Goal: Task Accomplishment & Management: Use online tool/utility

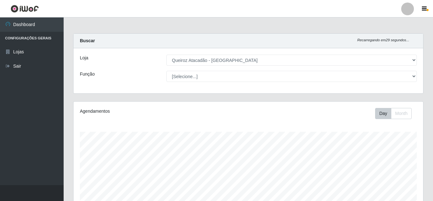
select select "225"
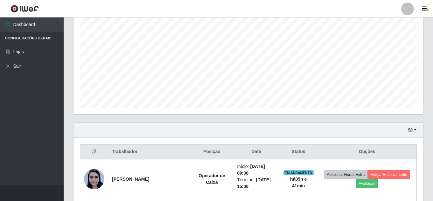
scroll to position [171, 0]
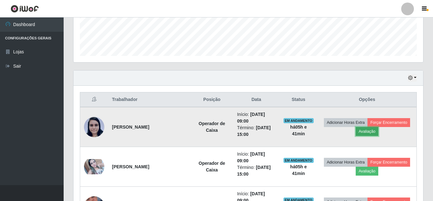
click at [378, 132] on button "Avaliação" at bounding box center [366, 131] width 23 height 9
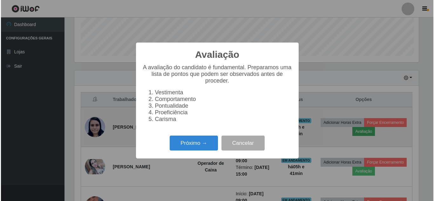
scroll to position [132, 346]
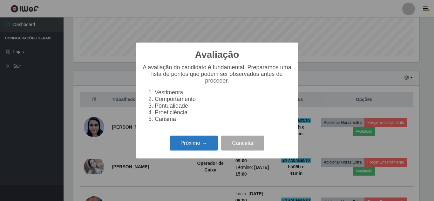
click at [183, 146] on button "Próximo →" at bounding box center [194, 143] width 48 height 15
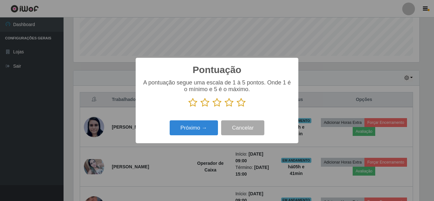
scroll to position [317756, 317542]
click at [242, 104] on icon at bounding box center [241, 103] width 9 height 10
click at [237, 107] on input "radio" at bounding box center [237, 107] width 0 height 0
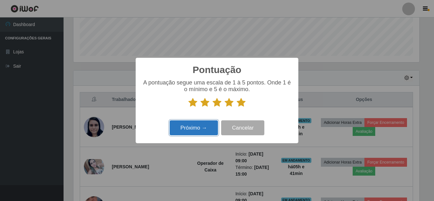
click at [199, 132] on button "Próximo →" at bounding box center [194, 127] width 48 height 15
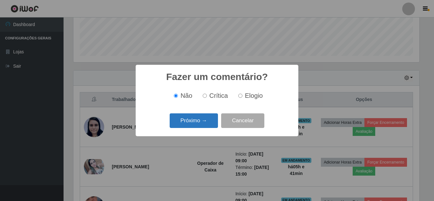
click at [201, 123] on button "Próximo →" at bounding box center [194, 120] width 48 height 15
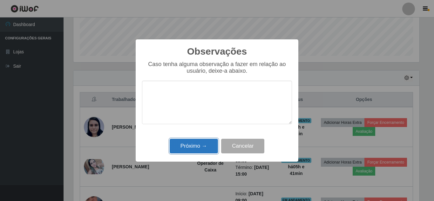
click at [202, 149] on button "Próximo →" at bounding box center [194, 146] width 48 height 15
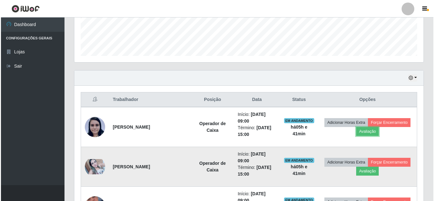
scroll to position [235, 0]
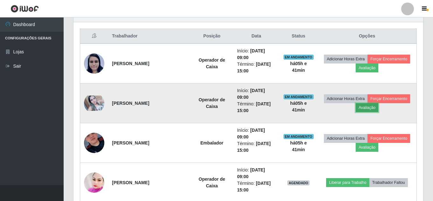
click at [378, 109] on button "Avaliação" at bounding box center [366, 107] width 23 height 9
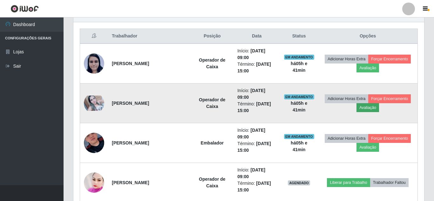
scroll to position [132, 346]
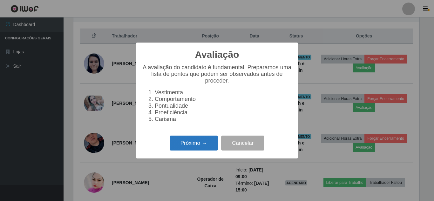
click at [204, 147] on button "Próximo →" at bounding box center [194, 143] width 48 height 15
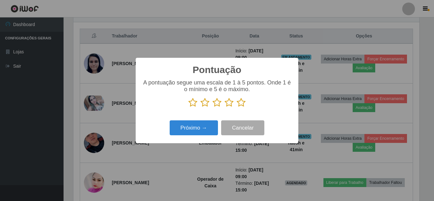
click at [244, 106] on icon at bounding box center [241, 103] width 9 height 10
click at [237, 107] on input "radio" at bounding box center [237, 107] width 0 height 0
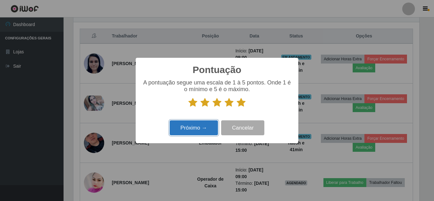
click at [204, 129] on button "Próximo →" at bounding box center [194, 127] width 48 height 15
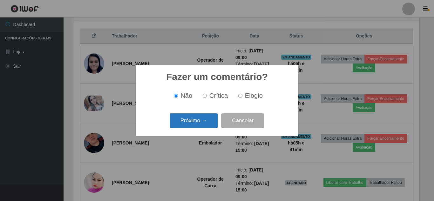
click at [205, 125] on button "Próximo →" at bounding box center [194, 120] width 48 height 15
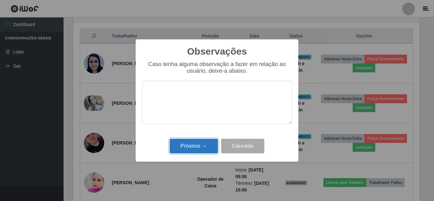
click at [201, 146] on button "Próximo →" at bounding box center [194, 146] width 48 height 15
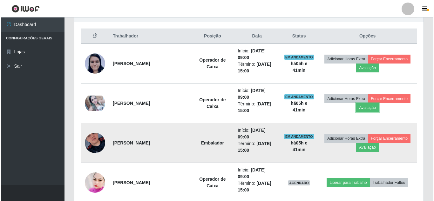
scroll to position [132, 349]
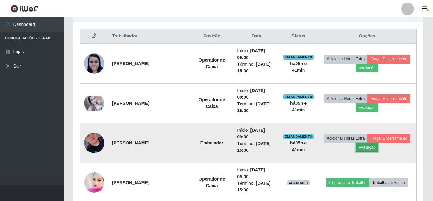
click at [378, 150] on button "Avaliação" at bounding box center [366, 147] width 23 height 9
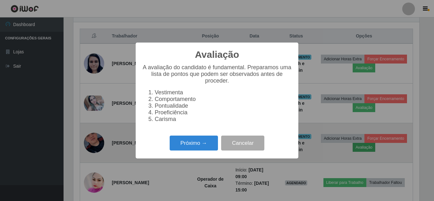
scroll to position [132, 346]
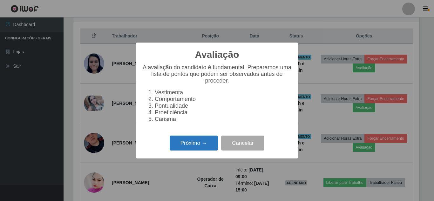
click at [200, 151] on button "Próximo →" at bounding box center [194, 143] width 48 height 15
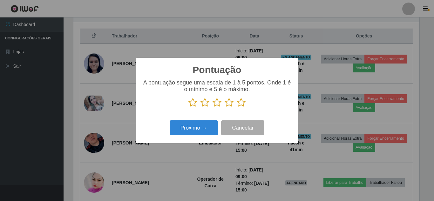
click at [242, 107] on icon at bounding box center [241, 103] width 9 height 10
click at [237, 107] on input "radio" at bounding box center [237, 107] width 0 height 0
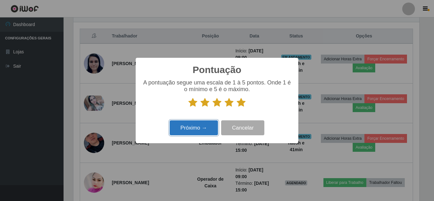
click at [192, 134] on button "Próximo →" at bounding box center [194, 127] width 48 height 15
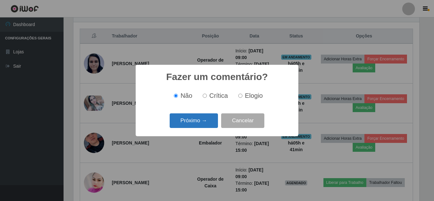
click at [201, 121] on button "Próximo →" at bounding box center [194, 120] width 48 height 15
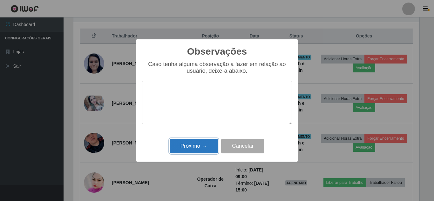
click at [200, 150] on button "Próximo →" at bounding box center [194, 146] width 48 height 15
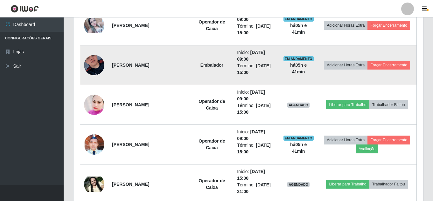
scroll to position [330, 0]
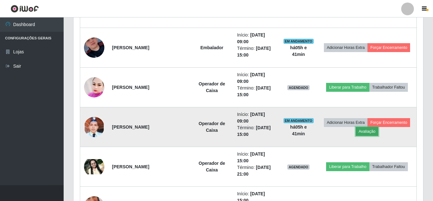
click at [378, 134] on button "Avaliação" at bounding box center [366, 131] width 23 height 9
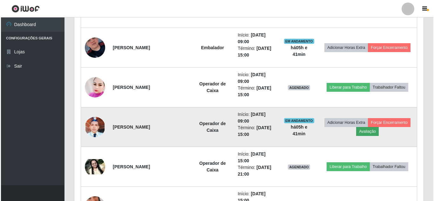
scroll to position [132, 346]
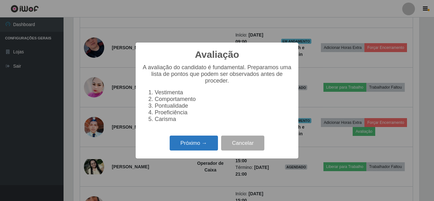
click at [199, 148] on button "Próximo →" at bounding box center [194, 143] width 48 height 15
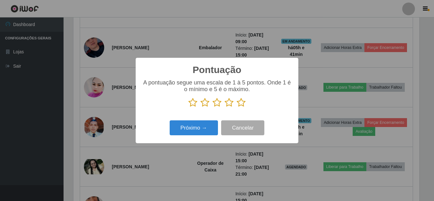
scroll to position [317756, 317542]
click at [240, 103] on icon at bounding box center [241, 103] width 9 height 10
click at [237, 107] on input "radio" at bounding box center [237, 107] width 0 height 0
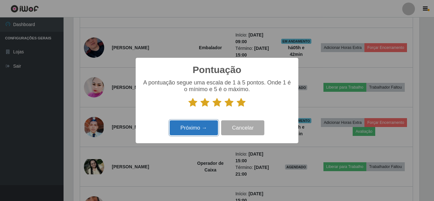
click at [201, 128] on button "Próximo →" at bounding box center [194, 127] width 48 height 15
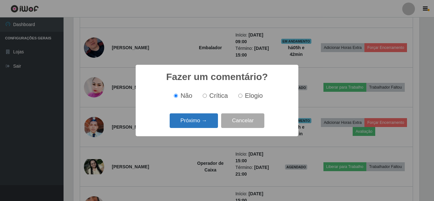
click at [209, 120] on button "Próximo →" at bounding box center [194, 120] width 48 height 15
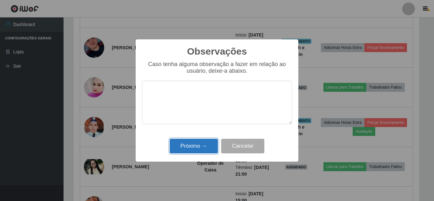
click at [201, 145] on button "Próximo →" at bounding box center [194, 146] width 48 height 15
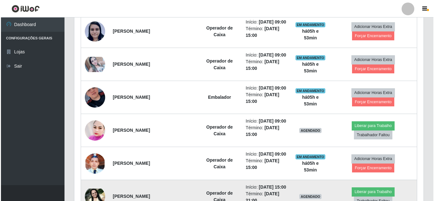
scroll to position [251, 0]
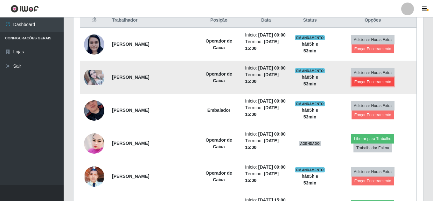
click at [380, 86] on button "Forçar Encerramento" at bounding box center [372, 82] width 43 height 9
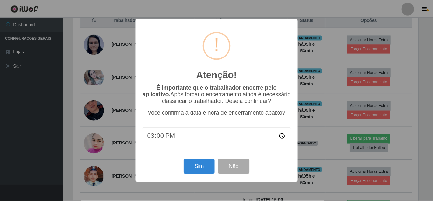
scroll to position [132, 346]
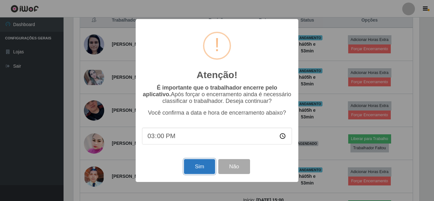
click at [196, 171] on button "Sim" at bounding box center [199, 166] width 31 height 15
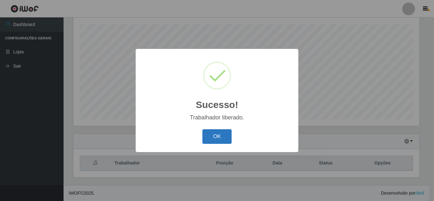
click at [217, 134] on button "OK" at bounding box center [217, 136] width 30 height 15
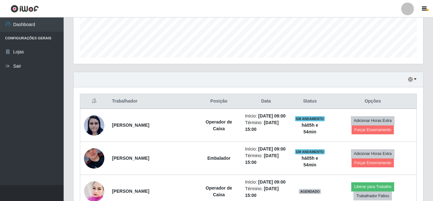
scroll to position [203, 0]
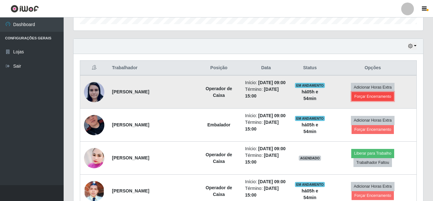
click at [376, 98] on button "Forçar Encerramento" at bounding box center [372, 96] width 43 height 9
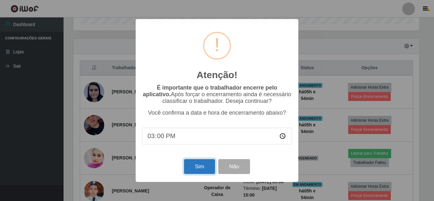
click at [192, 165] on button "Sim" at bounding box center [199, 166] width 31 height 15
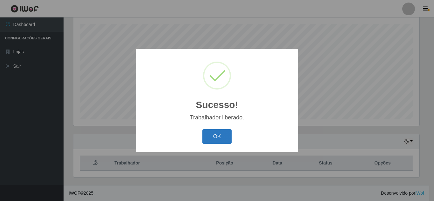
click at [212, 137] on button "OK" at bounding box center [217, 136] width 30 height 15
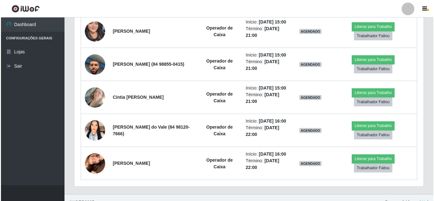
scroll to position [553, 0]
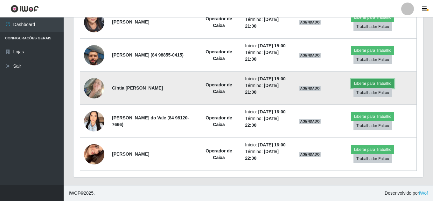
click at [371, 88] on button "Liberar para Trabalho" at bounding box center [372, 83] width 43 height 9
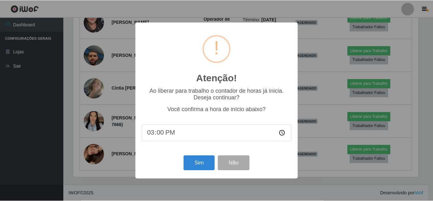
scroll to position [132, 346]
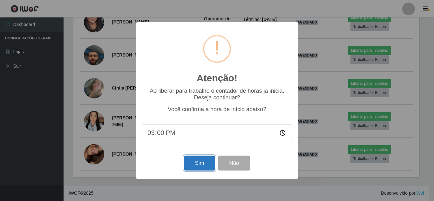
click at [198, 163] on button "Sim" at bounding box center [199, 163] width 31 height 15
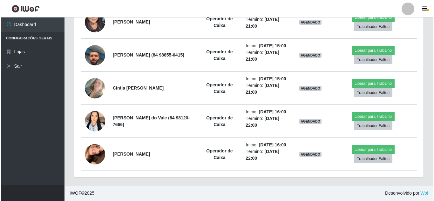
scroll to position [0, 0]
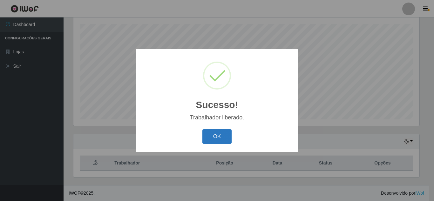
click at [215, 140] on button "OK" at bounding box center [217, 136] width 30 height 15
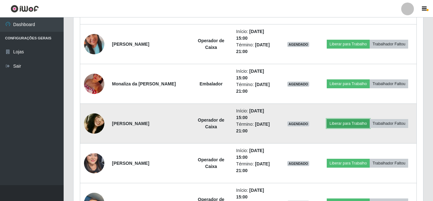
click at [369, 119] on button "Liberar para Trabalho" at bounding box center [347, 123] width 43 height 9
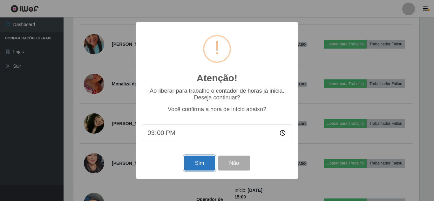
click at [202, 165] on button "Sim" at bounding box center [199, 163] width 31 height 15
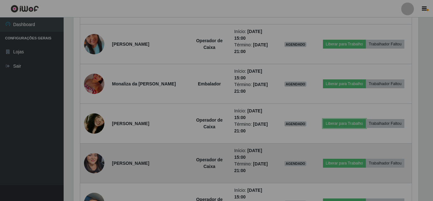
scroll to position [317756, 317539]
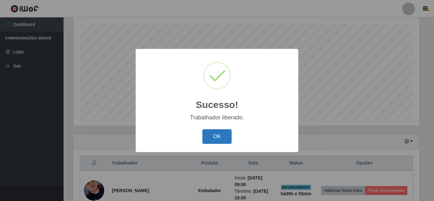
click at [210, 136] on button "OK" at bounding box center [217, 136] width 30 height 15
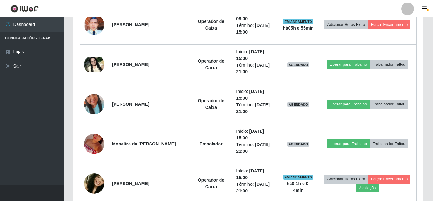
scroll to position [362, 0]
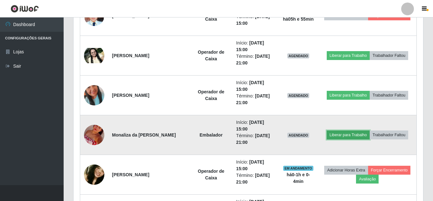
click at [369, 131] on button "Liberar para Trabalho" at bounding box center [347, 135] width 43 height 9
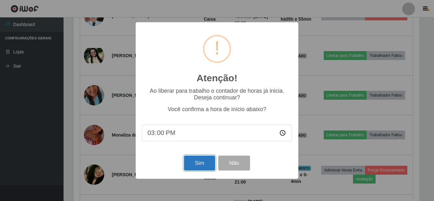
click at [198, 163] on button "Sim" at bounding box center [199, 163] width 31 height 15
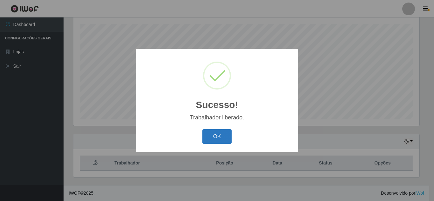
click at [221, 136] on button "OK" at bounding box center [217, 136] width 30 height 15
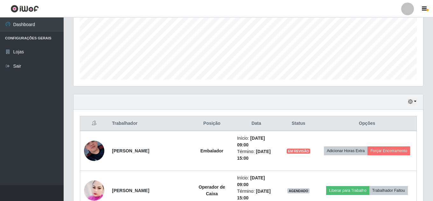
scroll to position [171, 0]
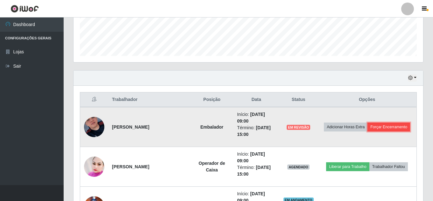
click at [367, 131] on button "Forçar Encerramento" at bounding box center [388, 127] width 43 height 9
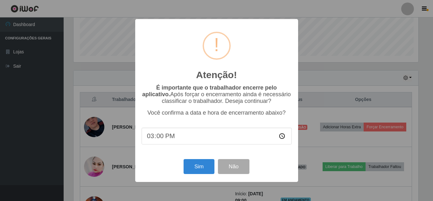
scroll to position [132, 346]
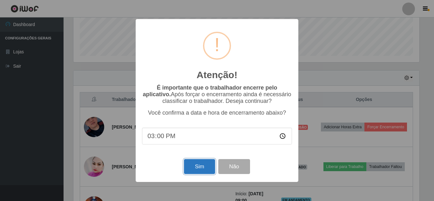
click at [195, 168] on button "Sim" at bounding box center [199, 166] width 31 height 15
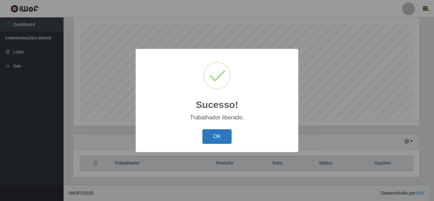
click at [223, 138] on button "OK" at bounding box center [217, 136] width 30 height 15
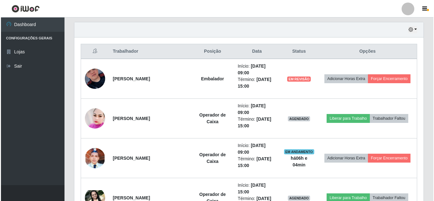
scroll to position [223, 0]
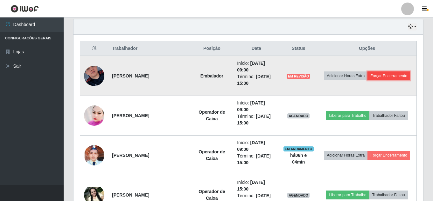
click at [367, 80] on button "Forçar Encerramento" at bounding box center [388, 76] width 43 height 9
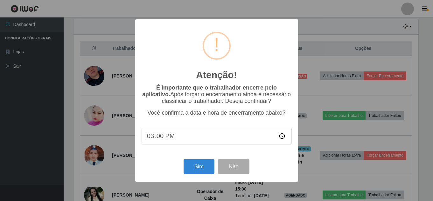
scroll to position [132, 346]
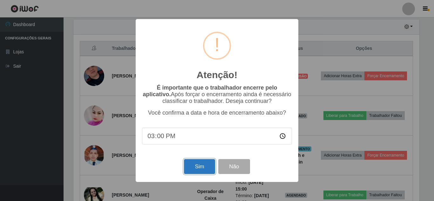
click at [205, 168] on button "Sim" at bounding box center [199, 166] width 31 height 15
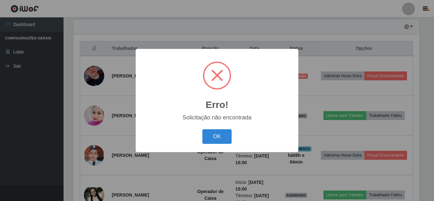
click at [317, 133] on div "Erro! × Solicitação não encontrada OK Cancel" at bounding box center [217, 100] width 434 height 201
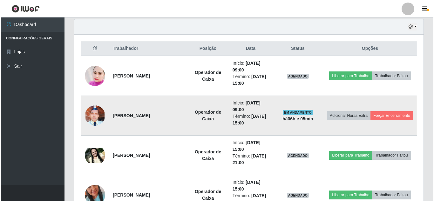
scroll to position [191, 0]
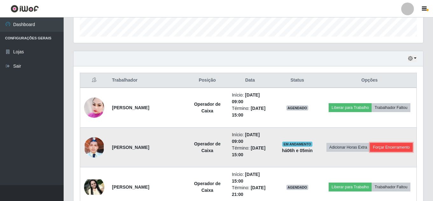
click at [370, 150] on button "Forçar Encerramento" at bounding box center [391, 147] width 43 height 9
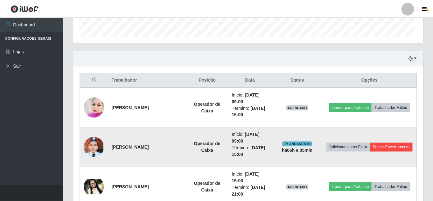
scroll to position [132, 346]
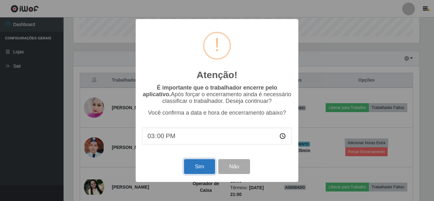
click at [194, 165] on button "Sim" at bounding box center [199, 166] width 31 height 15
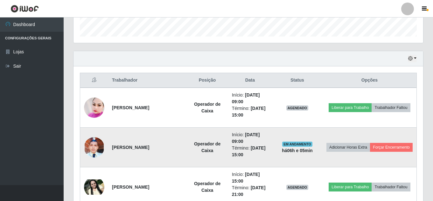
scroll to position [317756, 317542]
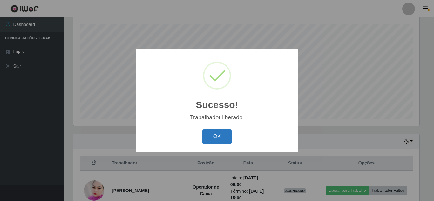
click at [214, 135] on button "OK" at bounding box center [217, 136] width 30 height 15
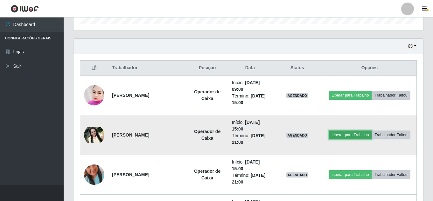
click at [369, 131] on button "Liberar para Trabalho" at bounding box center [349, 135] width 43 height 9
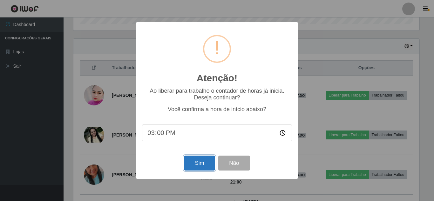
click at [201, 168] on button "Sim" at bounding box center [199, 163] width 31 height 15
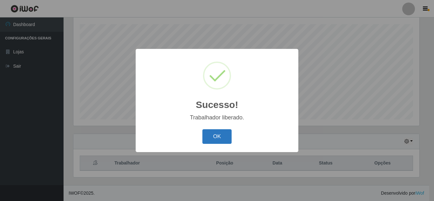
click at [212, 139] on button "OK" at bounding box center [217, 136] width 30 height 15
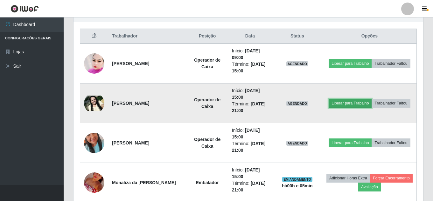
click at [362, 99] on button "Liberar para Trabalho" at bounding box center [349, 103] width 43 height 9
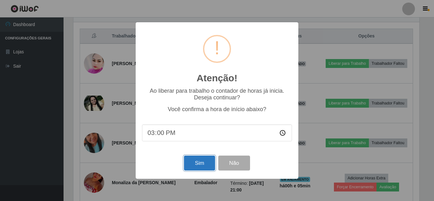
click at [201, 163] on button "Sim" at bounding box center [199, 163] width 31 height 15
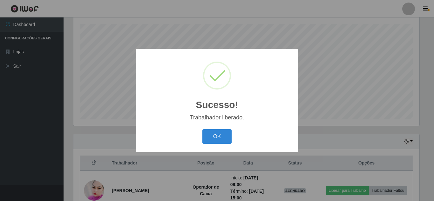
click at [245, 172] on div "Sucesso! × Trabalhador liberado. OK Cancel" at bounding box center [217, 100] width 434 height 201
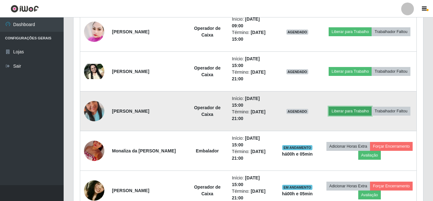
click at [371, 108] on button "Liberar para Trabalho" at bounding box center [349, 111] width 43 height 9
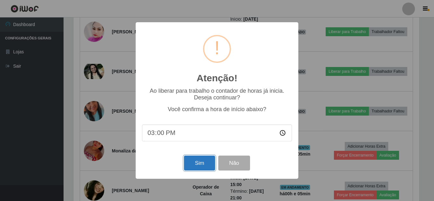
click at [202, 169] on button "Sim" at bounding box center [199, 163] width 31 height 15
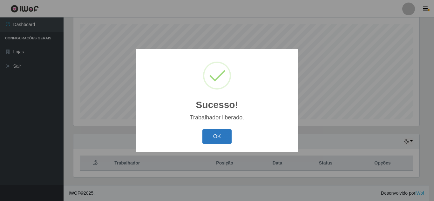
click at [214, 137] on button "OK" at bounding box center [217, 136] width 30 height 15
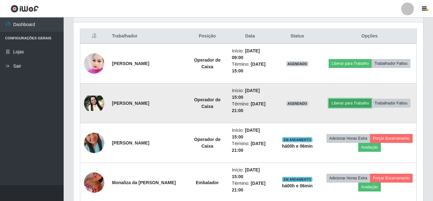
click at [371, 99] on button "Liberar para Trabalho" at bounding box center [349, 103] width 43 height 9
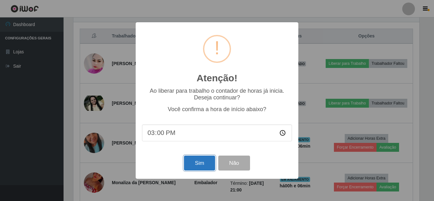
click at [198, 165] on button "Sim" at bounding box center [199, 163] width 31 height 15
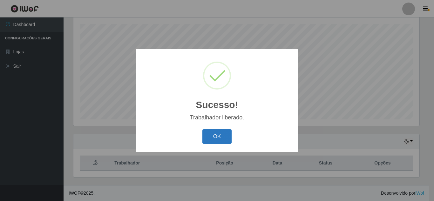
click at [214, 140] on button "OK" at bounding box center [217, 136] width 30 height 15
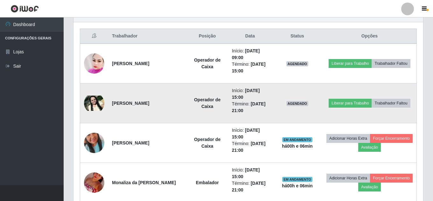
click at [334, 115] on td "Liberar para Trabalho Trabalhador Faltou" at bounding box center [369, 104] width 94 height 40
click at [371, 99] on button "Liberar para Trabalho" at bounding box center [349, 103] width 43 height 9
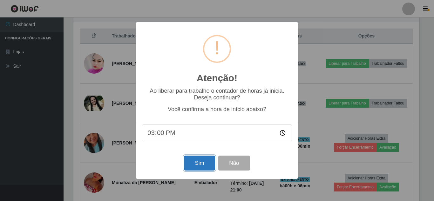
click at [198, 164] on button "Sim" at bounding box center [199, 163] width 31 height 15
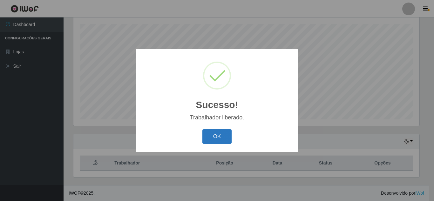
click at [222, 137] on button "OK" at bounding box center [217, 136] width 30 height 15
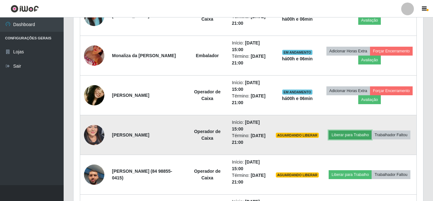
click at [371, 131] on button "Liberar para Trabalho" at bounding box center [349, 135] width 43 height 9
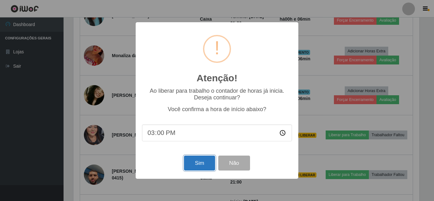
click at [198, 163] on button "Sim" at bounding box center [199, 163] width 31 height 15
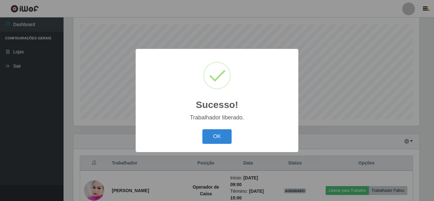
drag, startPoint x: 222, startPoint y: 133, endPoint x: 221, endPoint y: 145, distance: 12.5
click at [222, 136] on button "OK" at bounding box center [217, 136] width 30 height 15
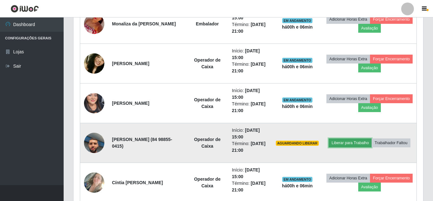
click at [371, 139] on button "Liberar para Trabalho" at bounding box center [349, 143] width 43 height 9
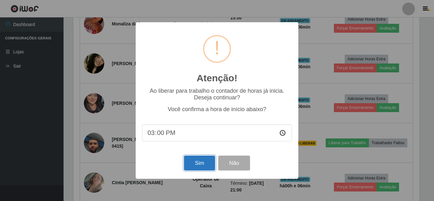
click at [197, 162] on button "Sim" at bounding box center [199, 163] width 31 height 15
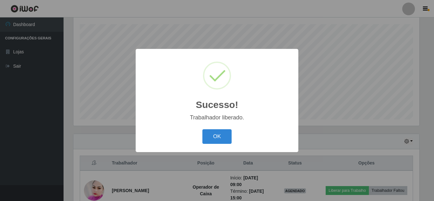
drag, startPoint x: 214, startPoint y: 137, endPoint x: 215, endPoint y: 172, distance: 34.3
click at [214, 138] on button "OK" at bounding box center [217, 136] width 30 height 15
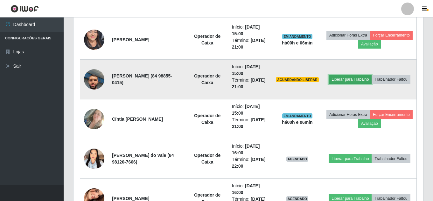
click at [371, 75] on button "Liberar para Trabalho" at bounding box center [349, 79] width 43 height 9
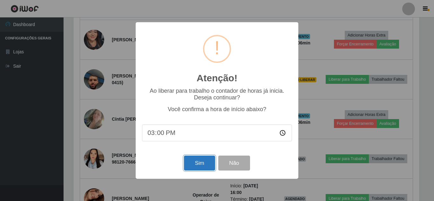
click at [204, 164] on button "Sim" at bounding box center [199, 163] width 31 height 15
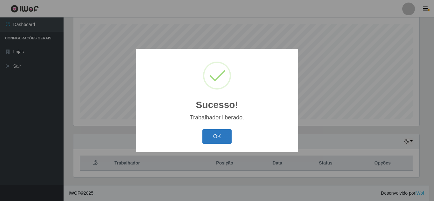
click at [220, 141] on button "OK" at bounding box center [217, 136] width 30 height 15
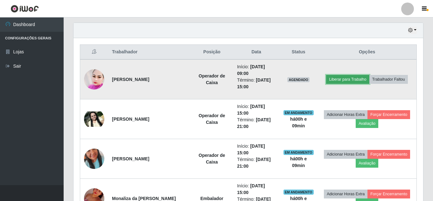
click at [369, 75] on button "Liberar para Trabalho" at bounding box center [347, 79] width 43 height 9
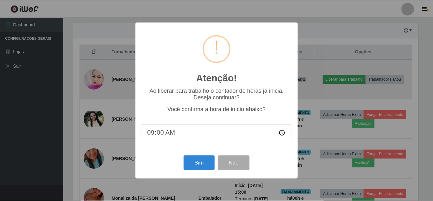
scroll to position [132, 346]
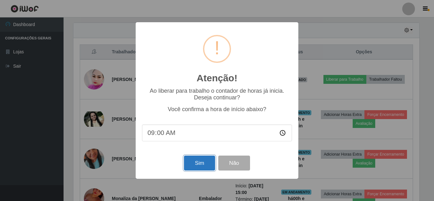
click at [196, 165] on button "Sim" at bounding box center [199, 163] width 31 height 15
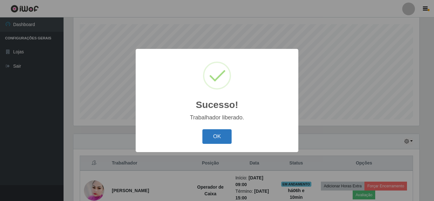
click at [209, 137] on button "OK" at bounding box center [217, 136] width 30 height 15
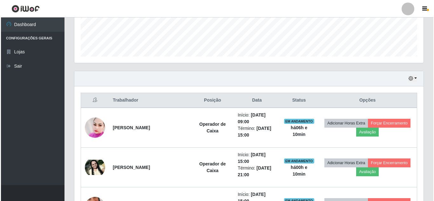
scroll to position [171, 0]
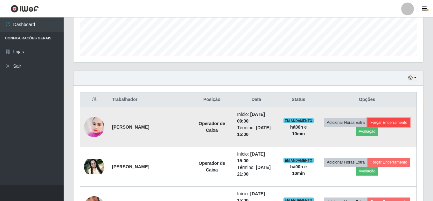
click at [367, 127] on button "Forçar Encerramento" at bounding box center [388, 122] width 43 height 9
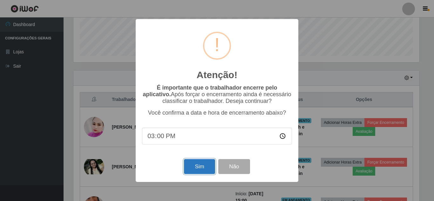
click at [193, 169] on button "Sim" at bounding box center [199, 166] width 31 height 15
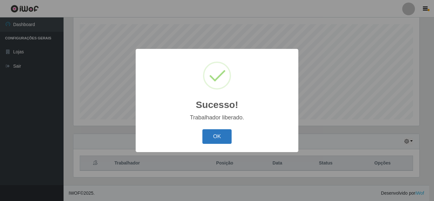
click at [213, 141] on button "OK" at bounding box center [217, 136] width 30 height 15
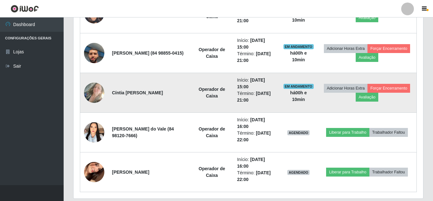
scroll to position [457, 0]
